Goal: Information Seeking & Learning: Learn about a topic

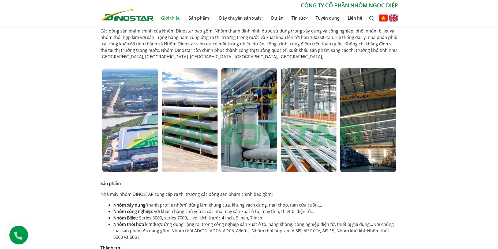
scroll to position [241, 0]
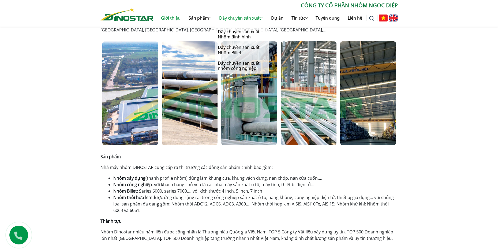
click at [239, 20] on link "Dây chuyền sản xuất" at bounding box center [241, 17] width 52 height 17
click at [243, 48] on link "Dây chuyền sản xuất Nhôm Billet" at bounding box center [242, 50] width 54 height 16
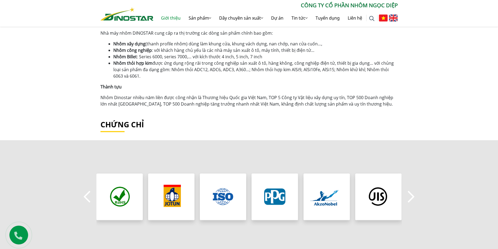
scroll to position [402, 0]
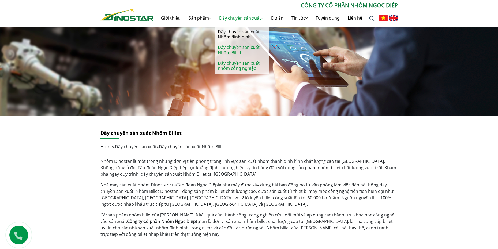
click at [240, 66] on link "Dây chuyền sản xuất nhôm công nghiệp" at bounding box center [242, 66] width 54 height 16
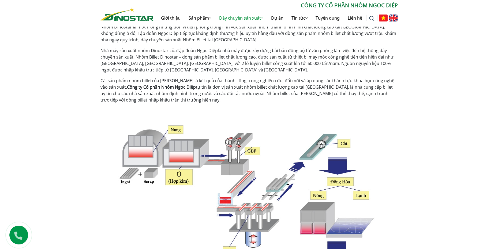
scroll to position [214, 0]
